Goal: Share content: Share content

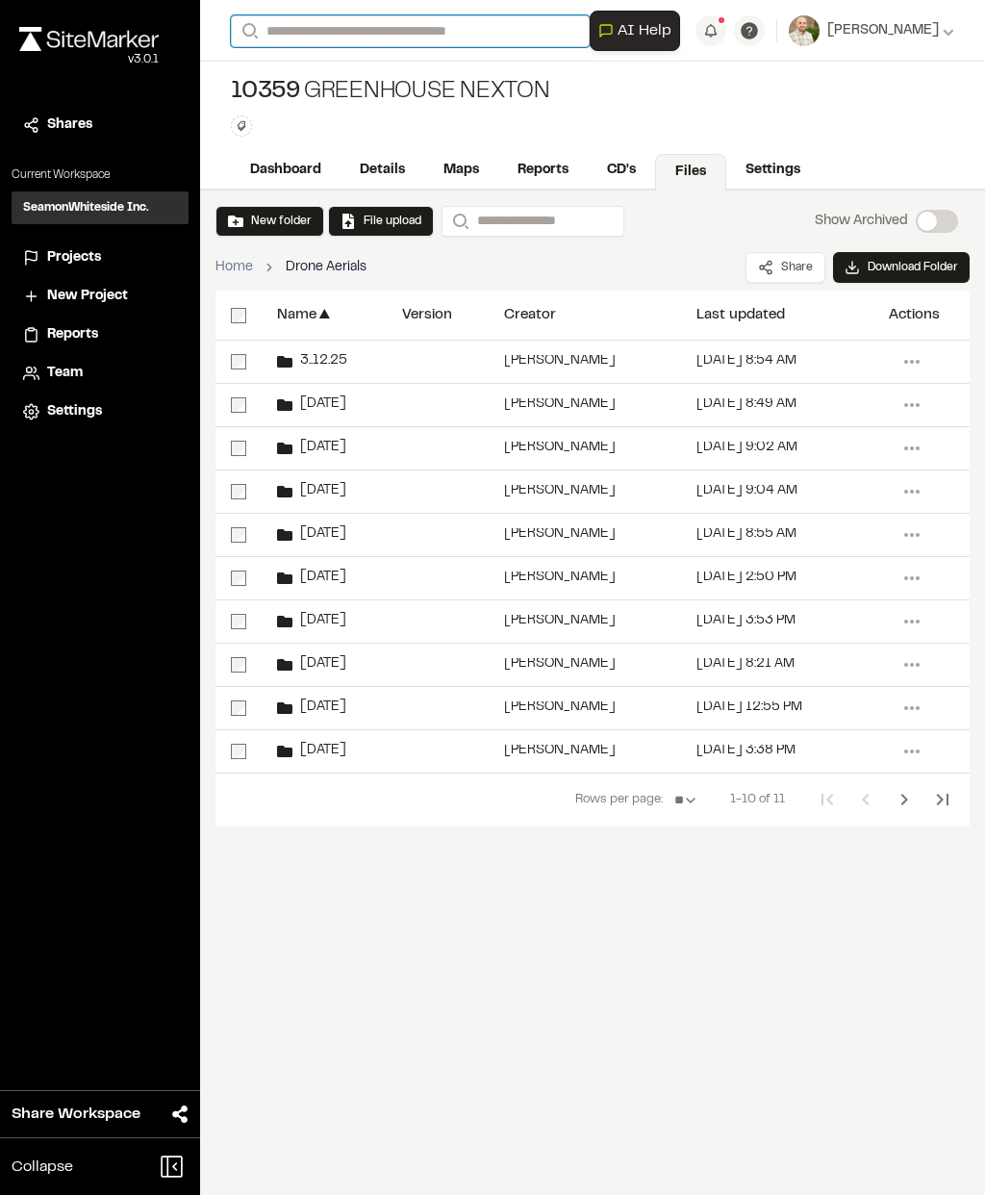
click at [343, 28] on input "Search" at bounding box center [410, 31] width 359 height 32
type input "**"
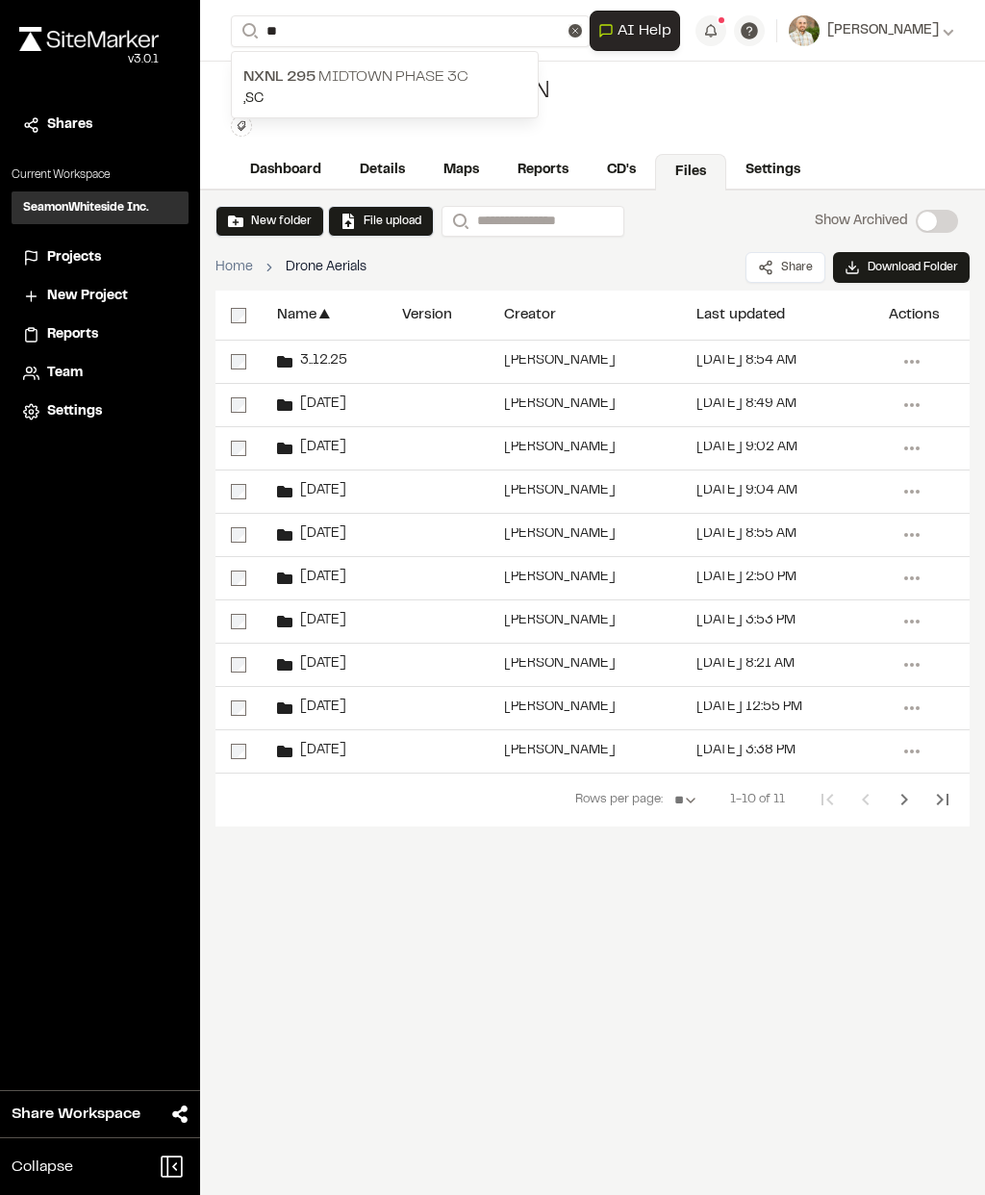
click at [465, 92] on p ", [GEOGRAPHIC_DATA]" at bounding box center [384, 99] width 283 height 21
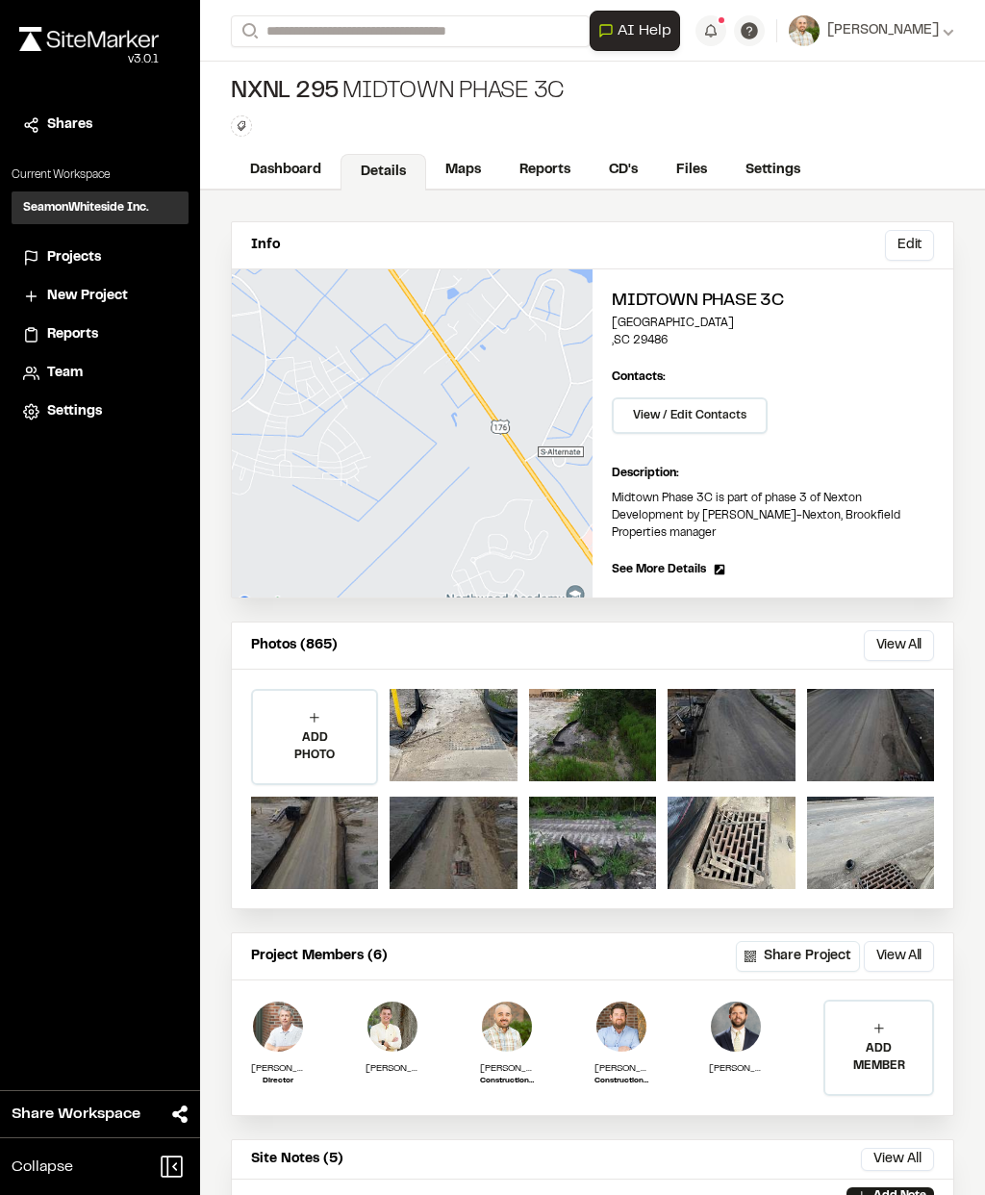
click at [555, 178] on link "Reports" at bounding box center [544, 170] width 89 height 37
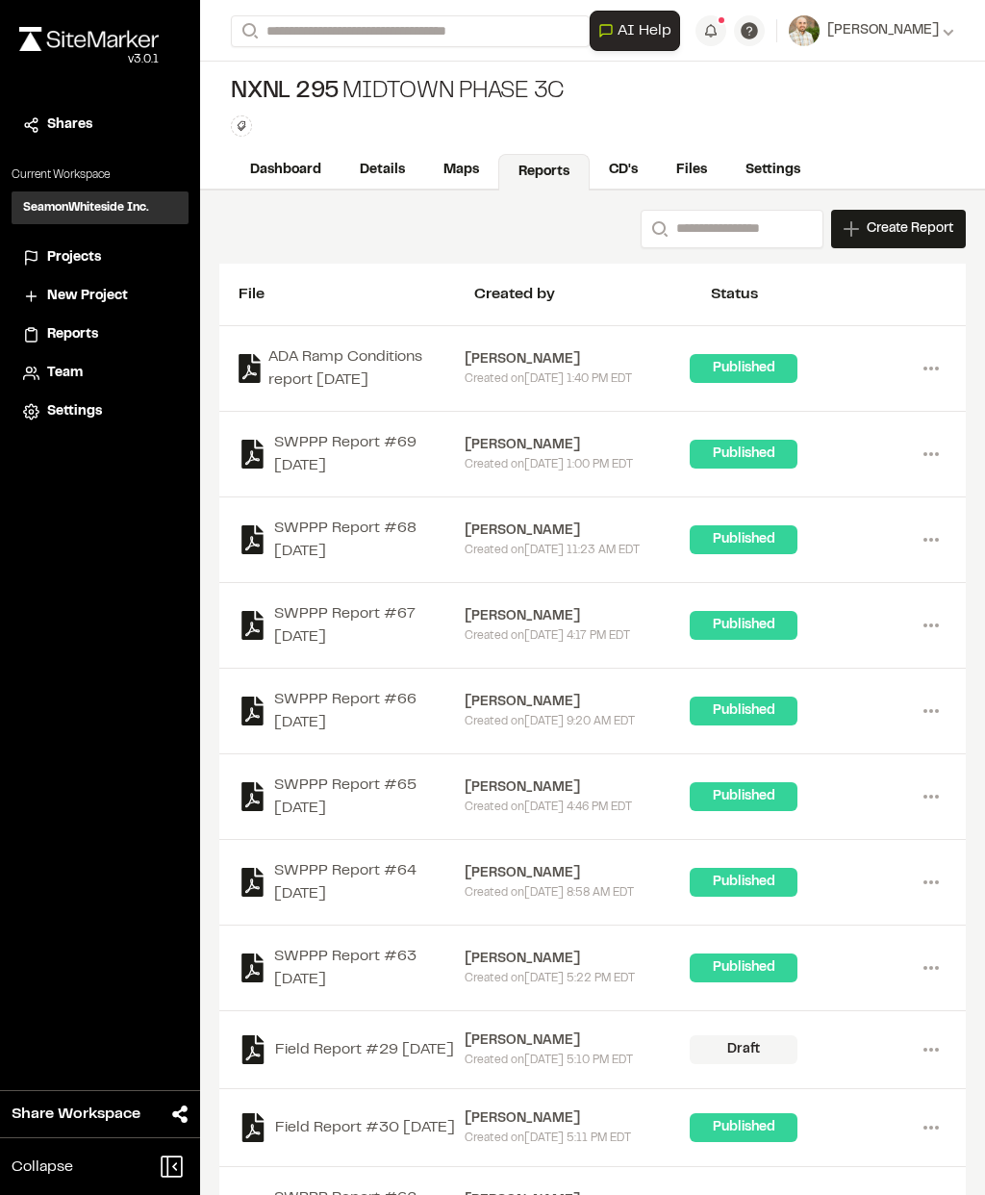
click at [934, 377] on icon at bounding box center [931, 368] width 31 height 31
click at [811, 471] on div "Share" at bounding box center [861, 466] width 167 height 29
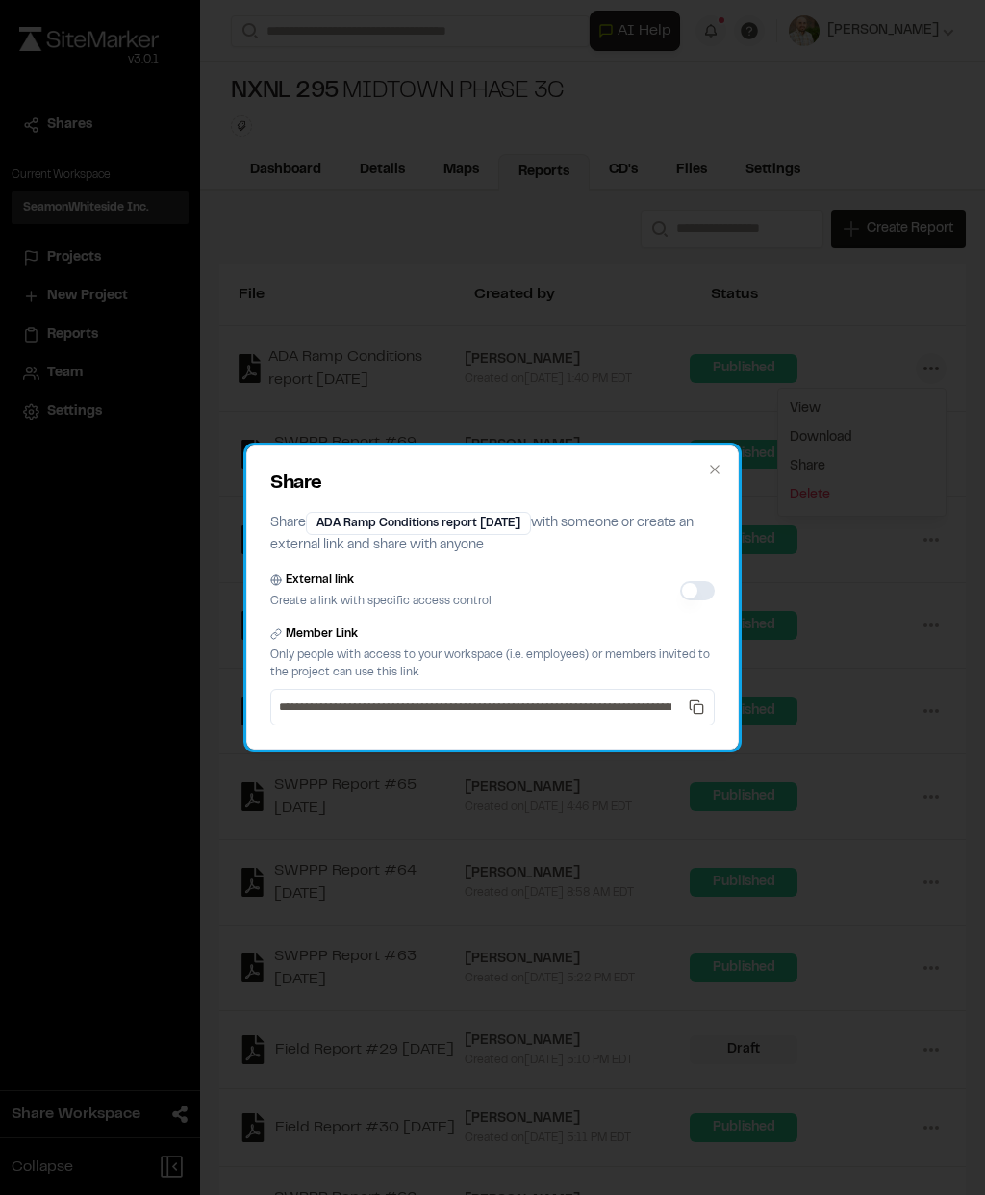
click at [699, 583] on button "External link" at bounding box center [697, 590] width 35 height 19
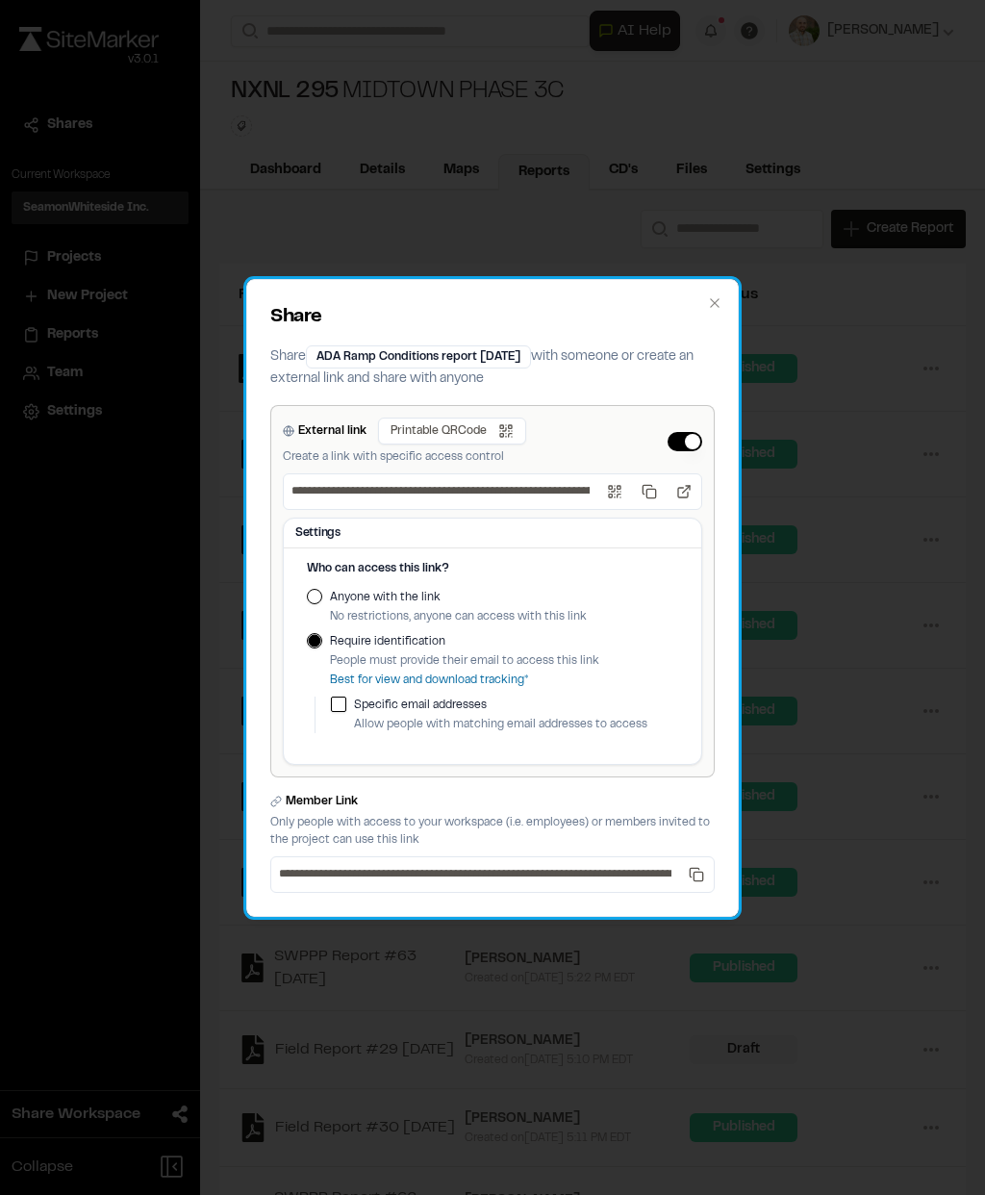
click at [686, 584] on div "Who can access this link? Anyone with the link No restrictions, anyone can acce…" at bounding box center [493, 662] width 418 height 204
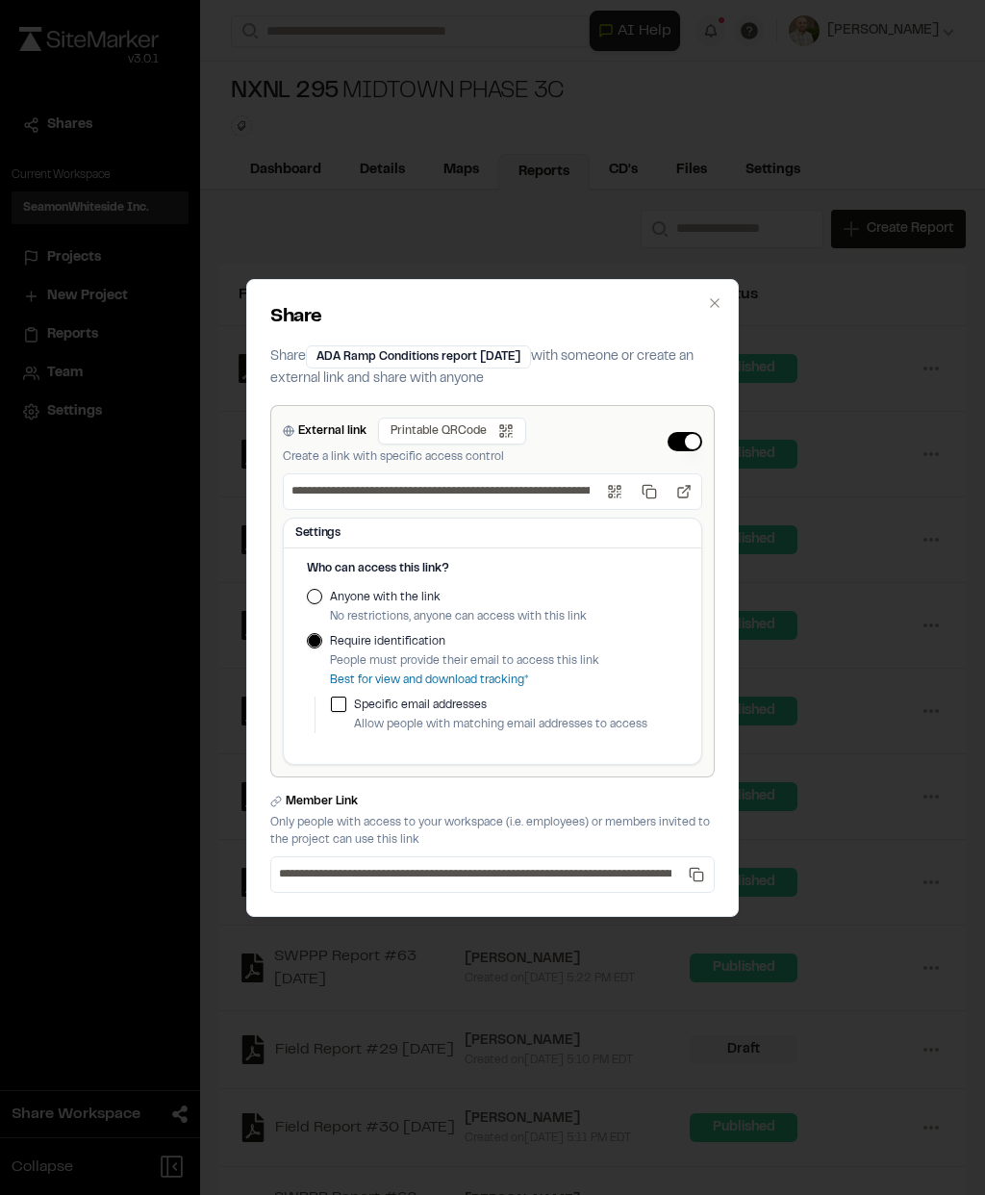
click at [315, 599] on button "Anyone with the link" at bounding box center [314, 596] width 15 height 15
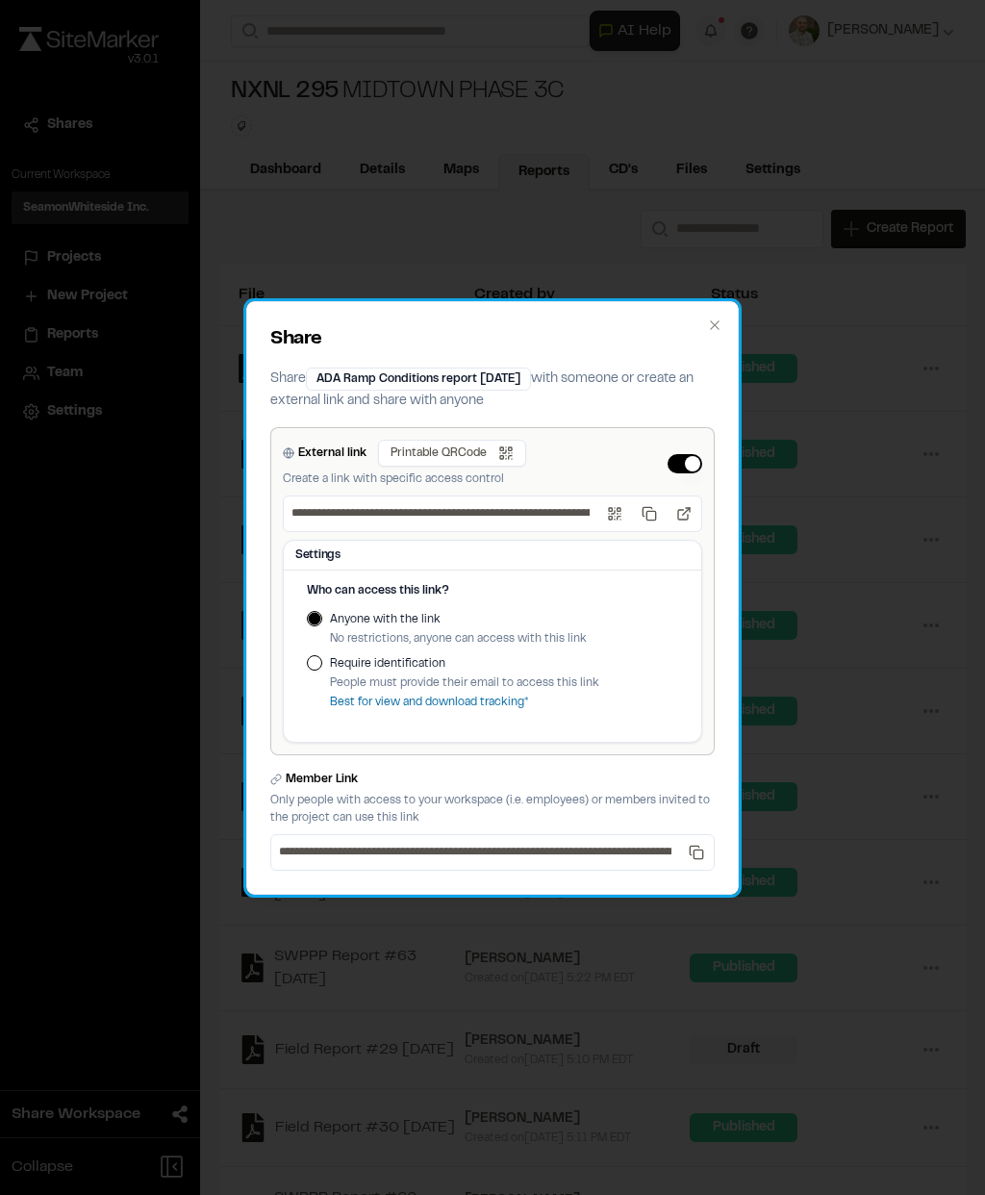
click at [715, 323] on icon "button" at bounding box center [714, 325] width 15 height 15
